Goal: Entertainment & Leisure: Consume media (video, audio)

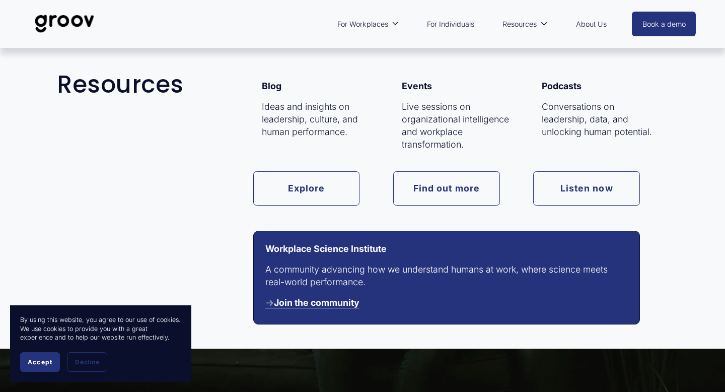
click at [562, 192] on link "Listen now" at bounding box center [586, 188] width 107 height 34
click at [447, 192] on link "Find out more" at bounding box center [446, 188] width 107 height 34
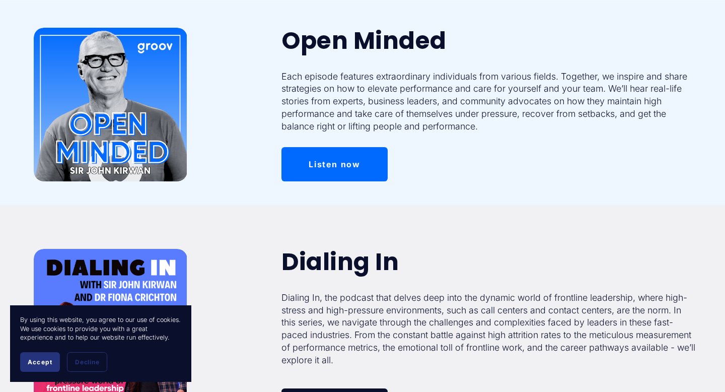
scroll to position [95, 0]
